Goal: Information Seeking & Learning: Learn about a topic

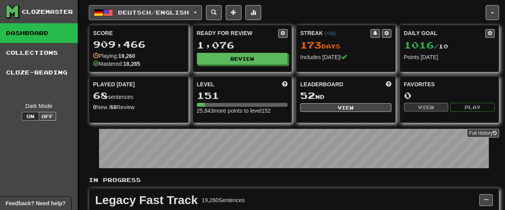
click at [189, 12] on span "Deutsch / English" at bounding box center [153, 12] width 71 height 7
click at [256, 10] on span at bounding box center [253, 12] width 6 height 6
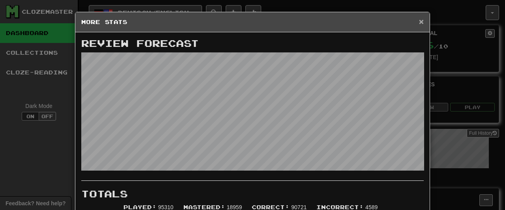
click at [421, 20] on span "×" at bounding box center [421, 21] width 5 height 9
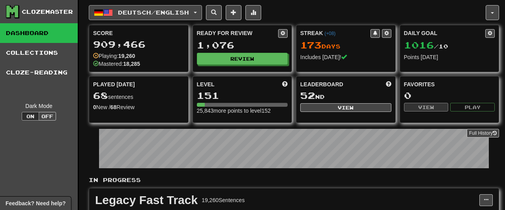
click at [196, 16] on button "Deutsch / English" at bounding box center [145, 12] width 113 height 15
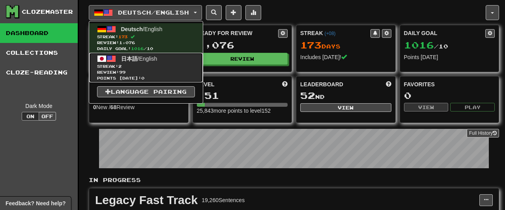
click at [148, 54] on link "日本語 / English Streak: 2 Review: 99 Points [DATE]: 0" at bounding box center [146, 68] width 114 height 30
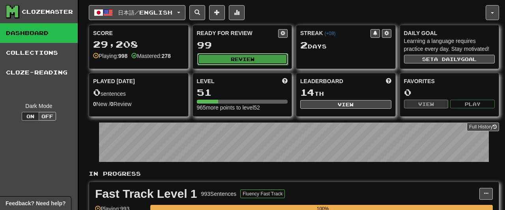
click at [231, 55] on button "Review" at bounding box center [242, 59] width 91 height 12
select select "**"
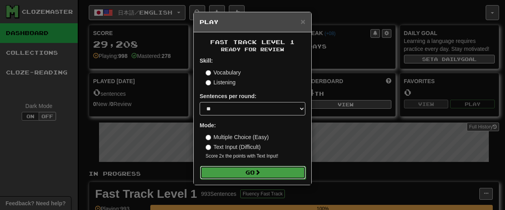
click at [270, 175] on button "Go" at bounding box center [253, 172] width 106 height 13
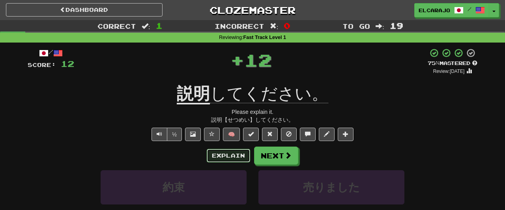
click at [226, 155] on button "Explain" at bounding box center [228, 155] width 43 height 13
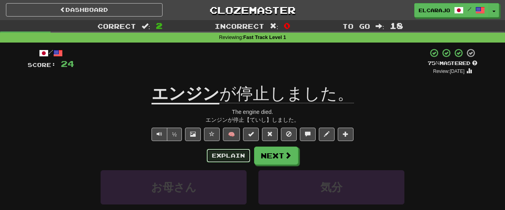
click at [228, 154] on button "Explain" at bounding box center [228, 155] width 43 height 13
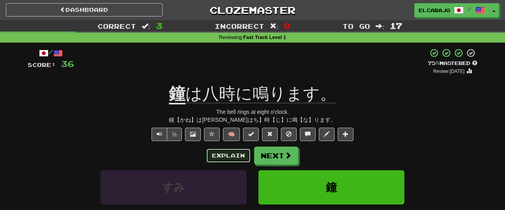
click at [221, 153] on button "Explain" at bounding box center [228, 155] width 43 height 13
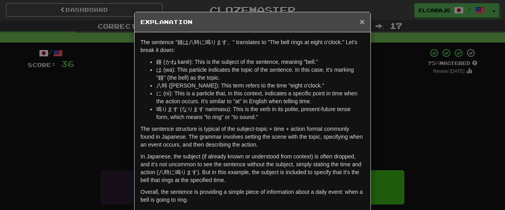
click at [360, 19] on span "×" at bounding box center [362, 21] width 5 height 9
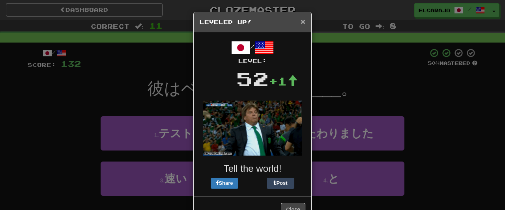
click at [302, 22] on span "×" at bounding box center [302, 21] width 5 height 9
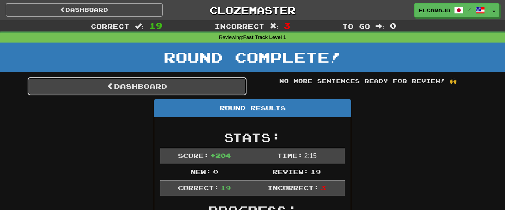
click at [227, 92] on link "Dashboard" at bounding box center [137, 86] width 219 height 18
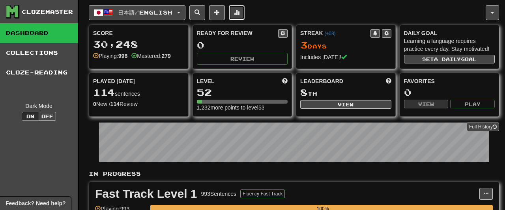
click at [240, 12] on button at bounding box center [237, 12] width 16 height 15
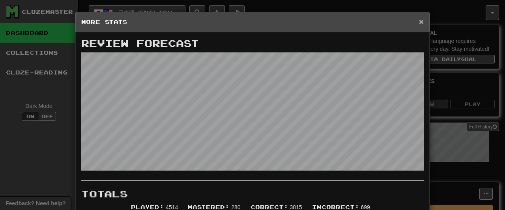
click at [421, 21] on span "×" at bounding box center [421, 21] width 5 height 9
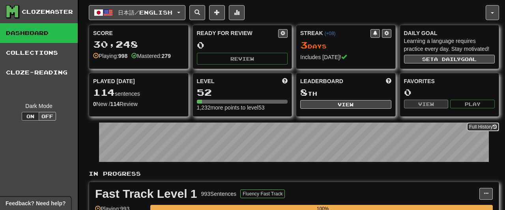
click at [480, 123] on link "Full History" at bounding box center [482, 127] width 32 height 9
